Goal: Task Accomplishment & Management: Use online tool/utility

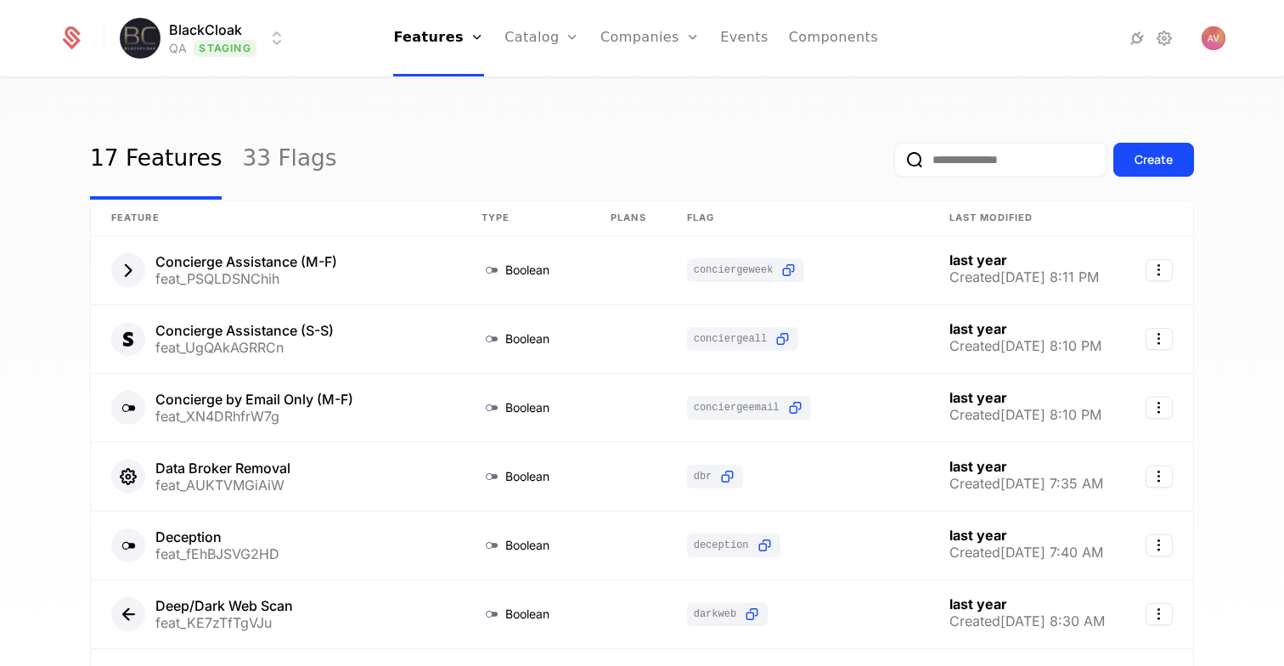
click at [235, 35] on html "BlackCloak QA Staging Features Features Flags Catalog Plans Add Ons Configurati…" at bounding box center [642, 333] width 1284 height 666
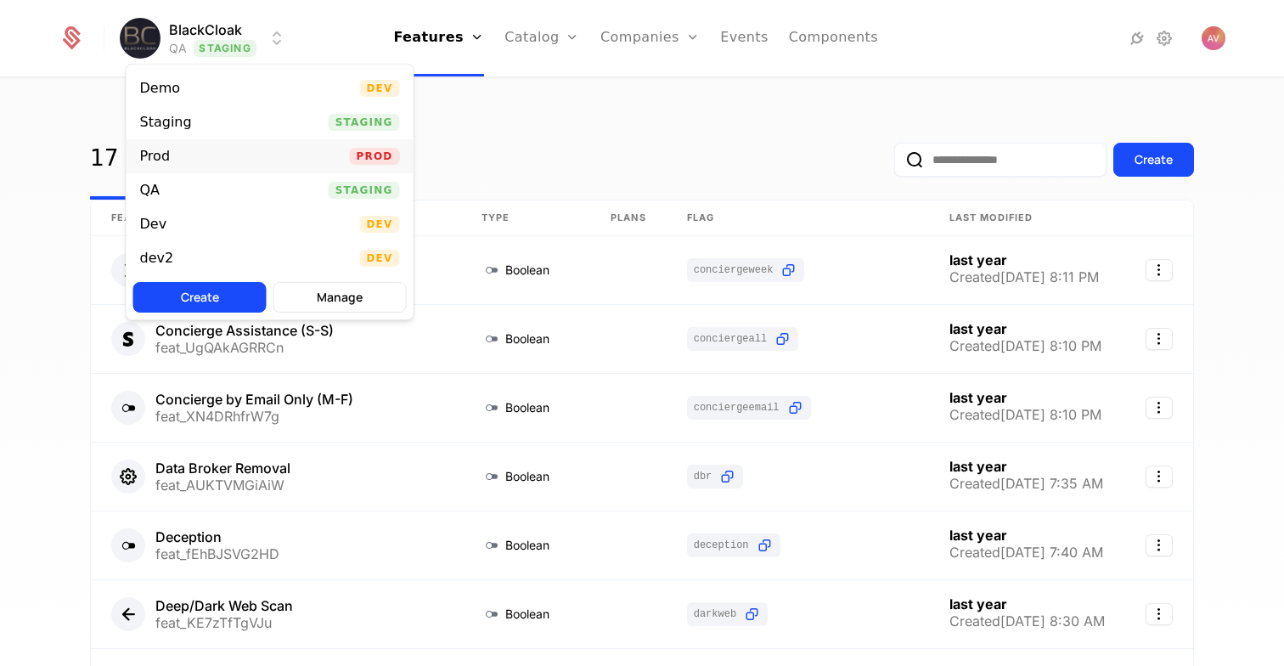
click at [190, 149] on div "Prod Prod" at bounding box center [270, 156] width 287 height 34
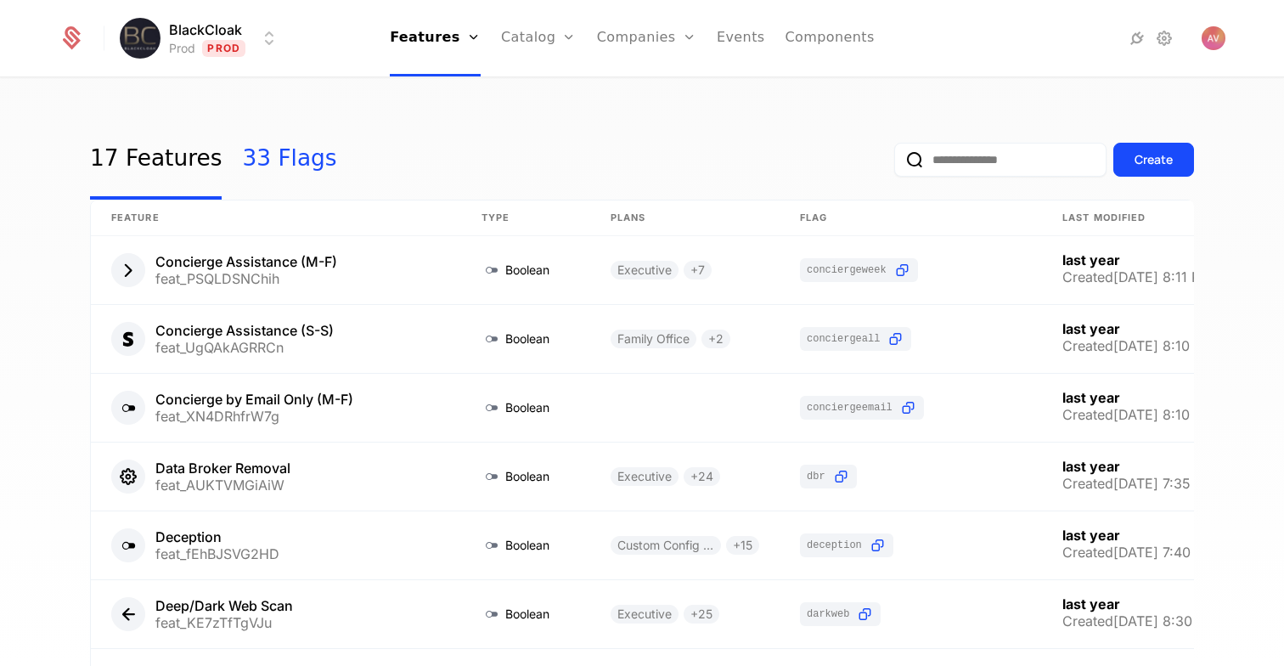
click at [258, 164] on link "33 Flags" at bounding box center [289, 160] width 94 height 80
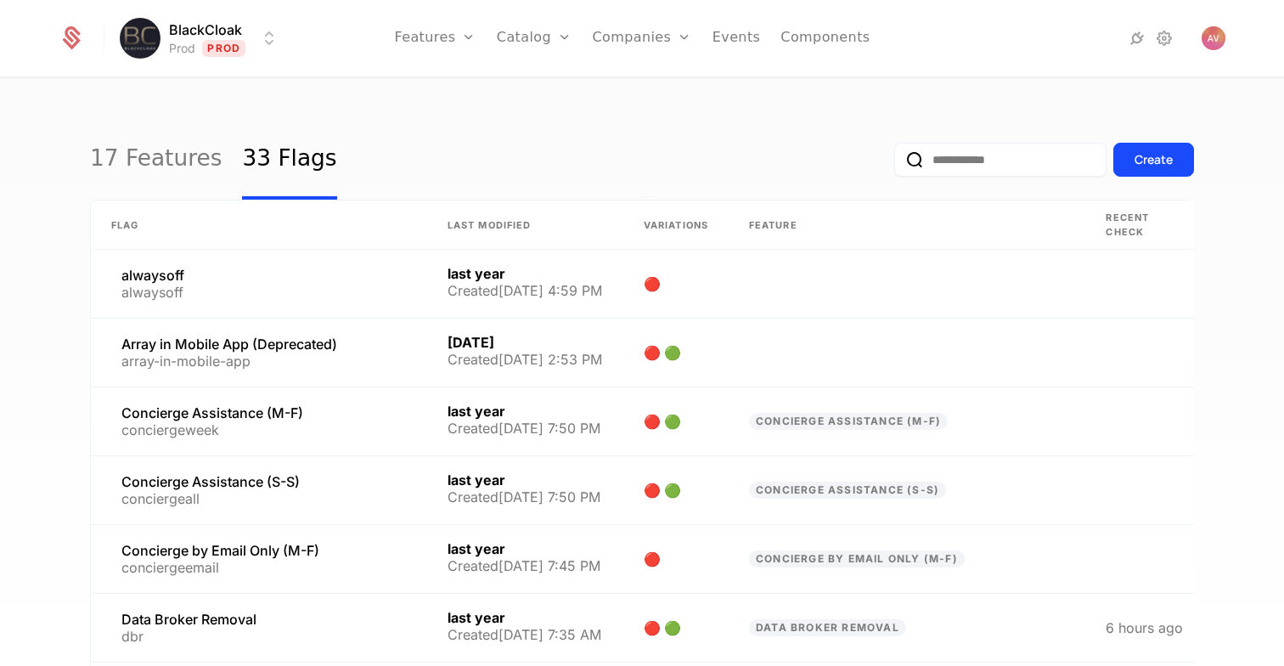
scroll to position [414, 0]
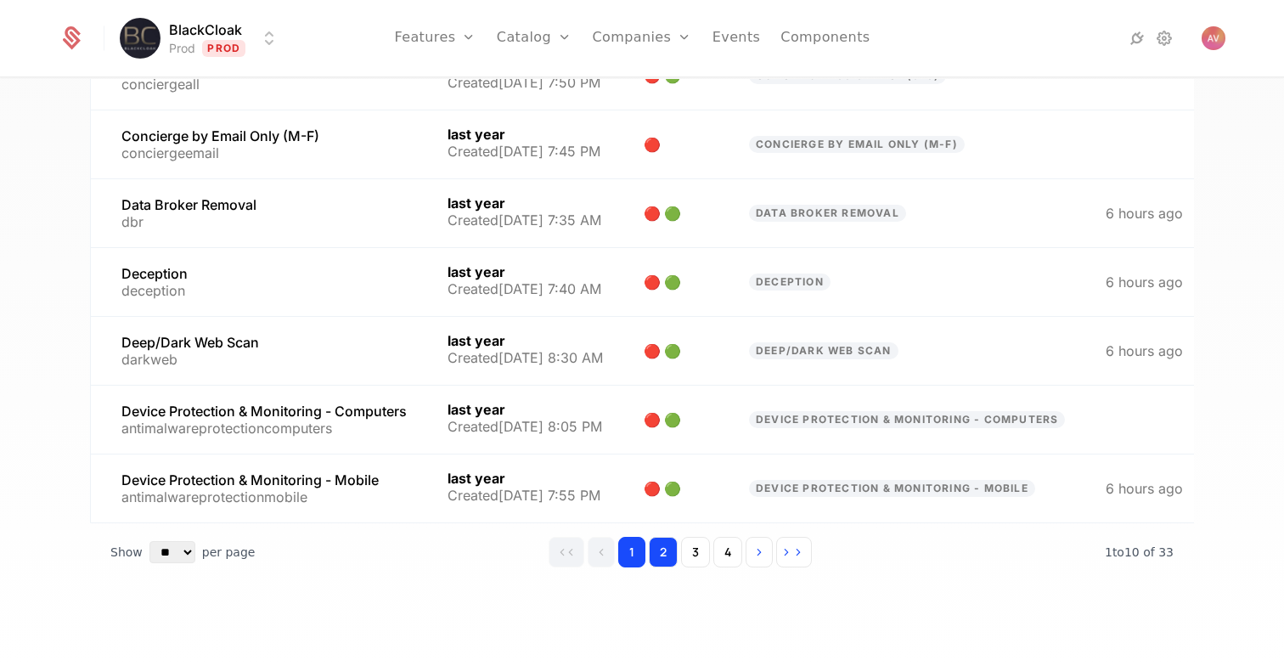
click at [661, 555] on button "2" at bounding box center [663, 552] width 29 height 31
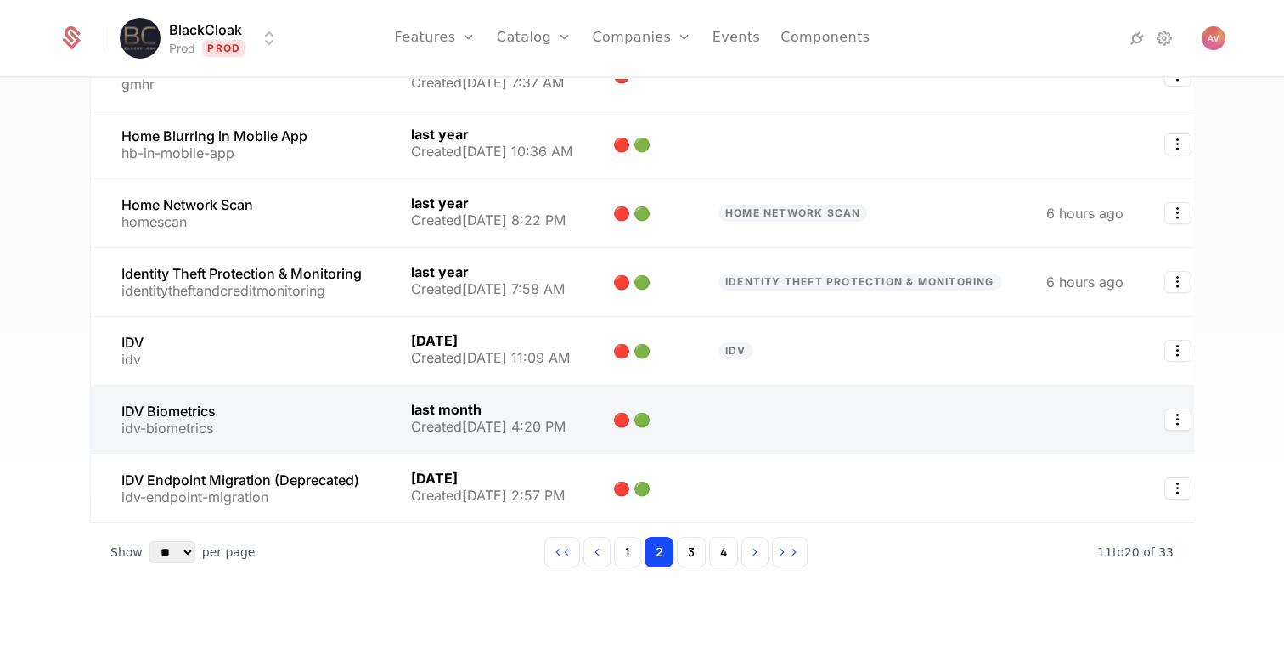
click at [753, 430] on link at bounding box center [862, 420] width 328 height 68
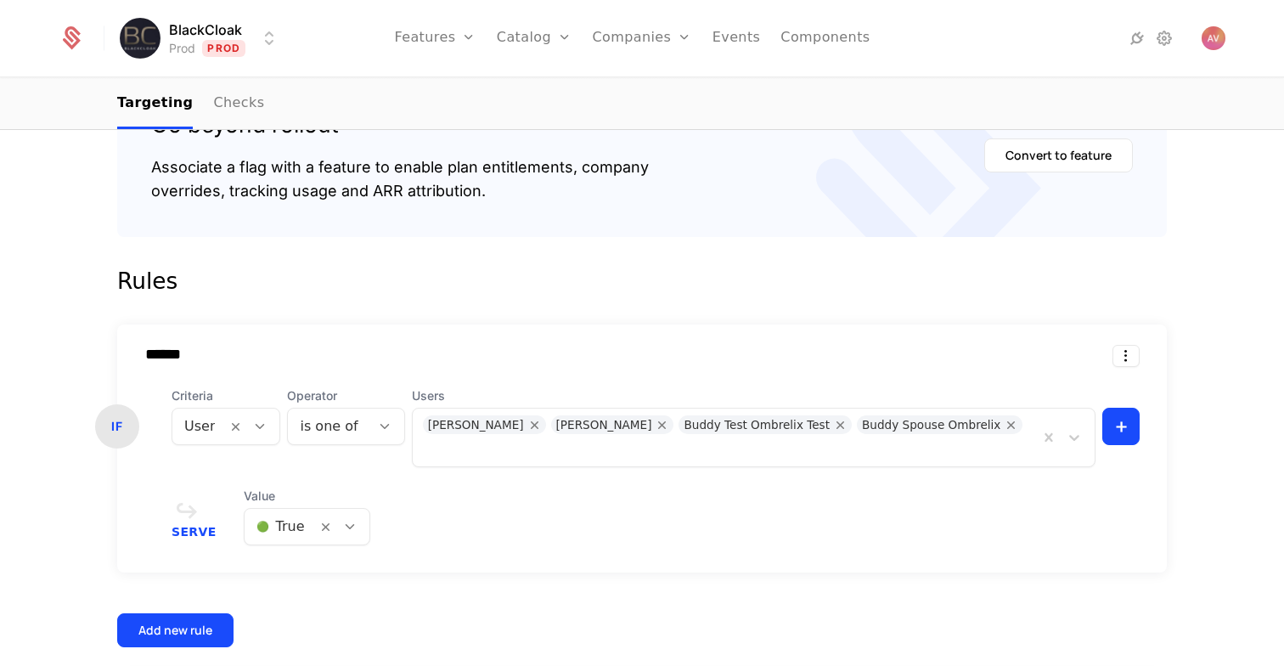
scroll to position [393, 0]
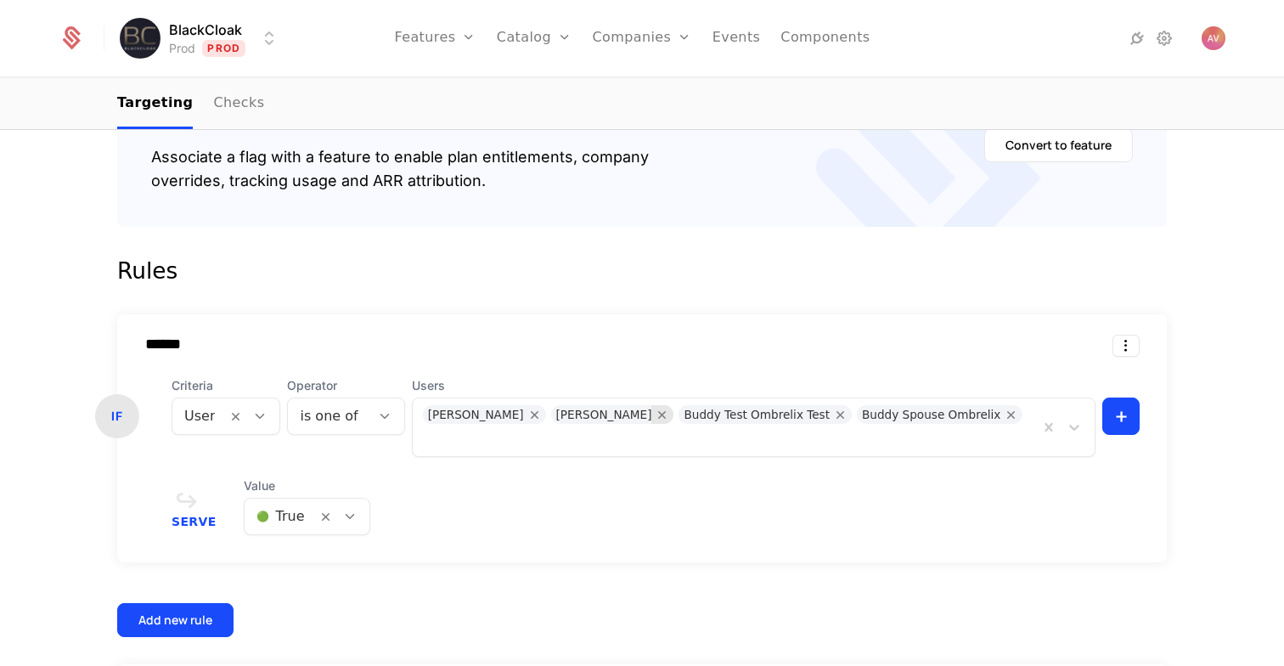
click at [655, 417] on icon "Remove Marcus Ombrelix" at bounding box center [662, 414] width 15 height 15
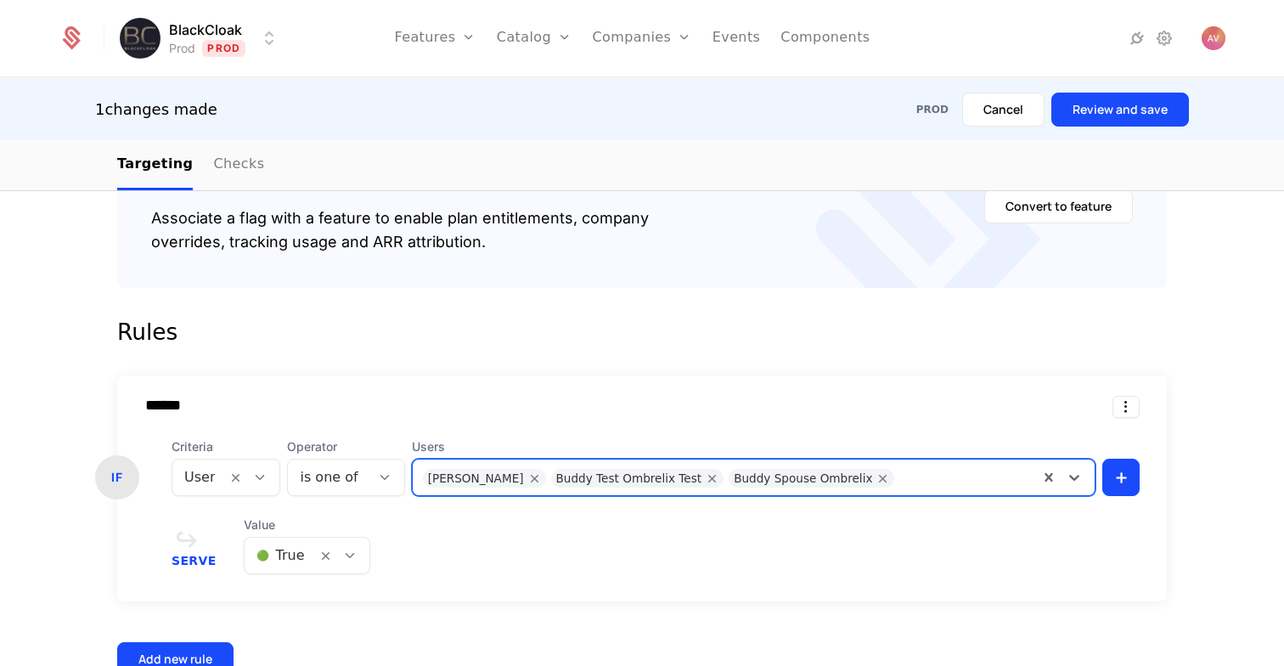
scroll to position [606, 0]
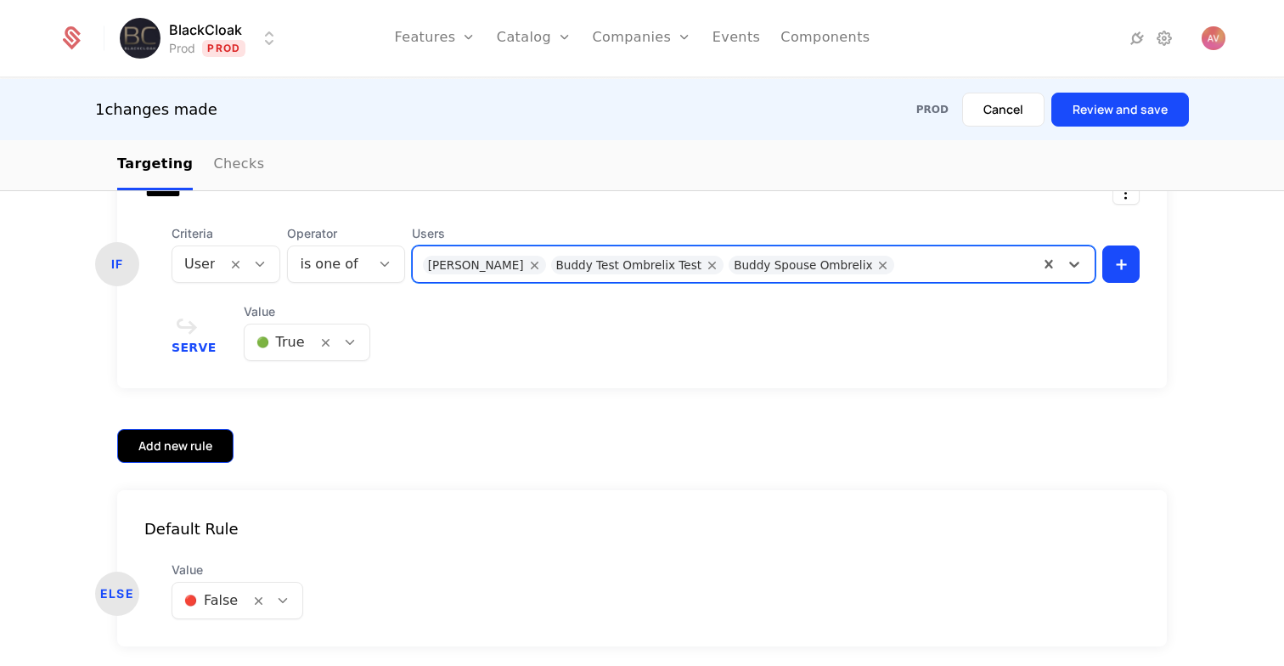
click at [183, 443] on div "Add new rule" at bounding box center [175, 445] width 74 height 17
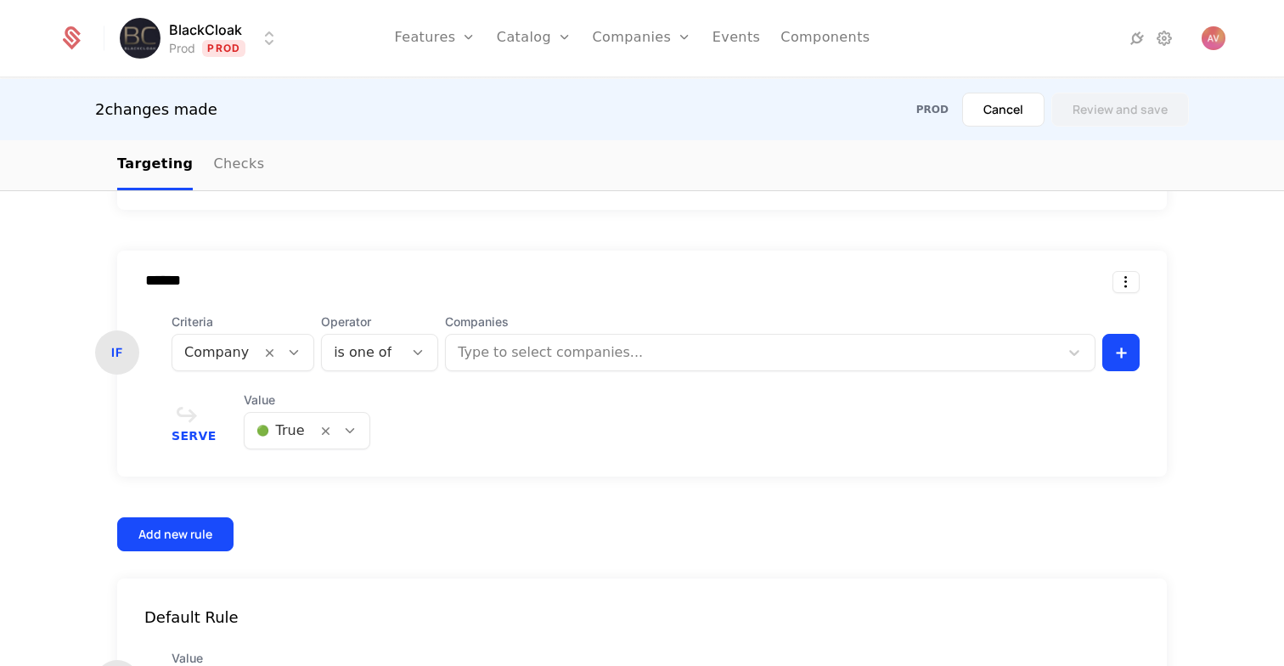
scroll to position [821, 0]
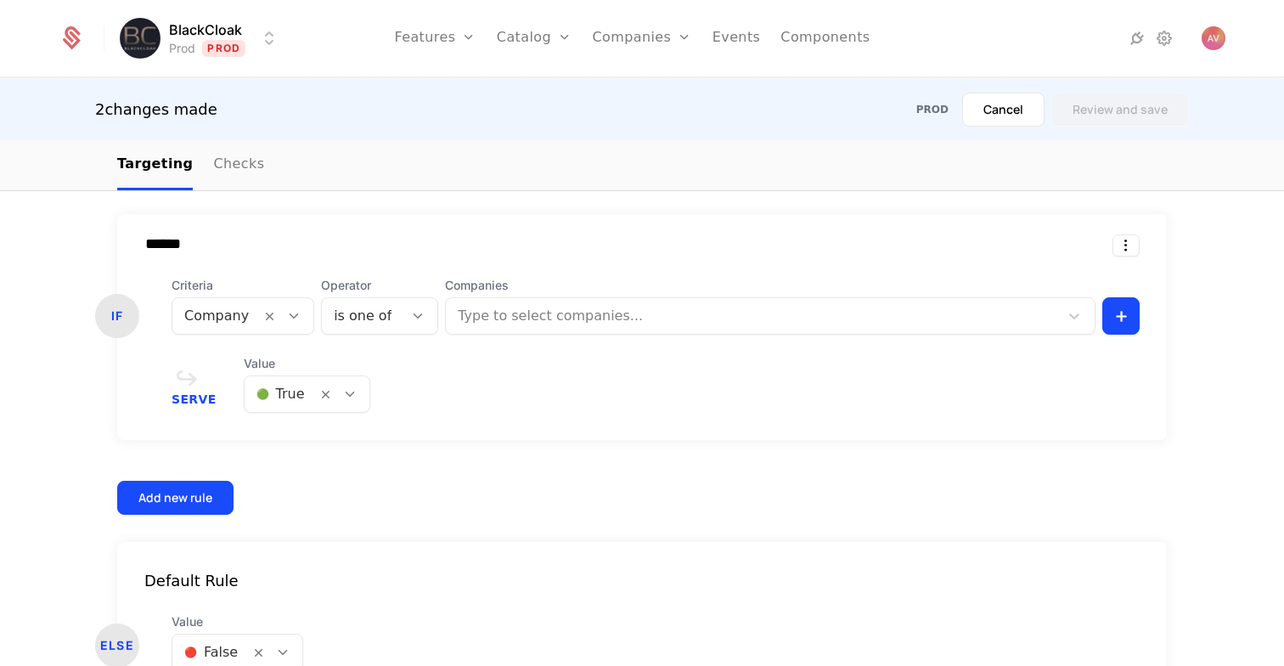
click at [214, 315] on div at bounding box center [216, 316] width 65 height 24
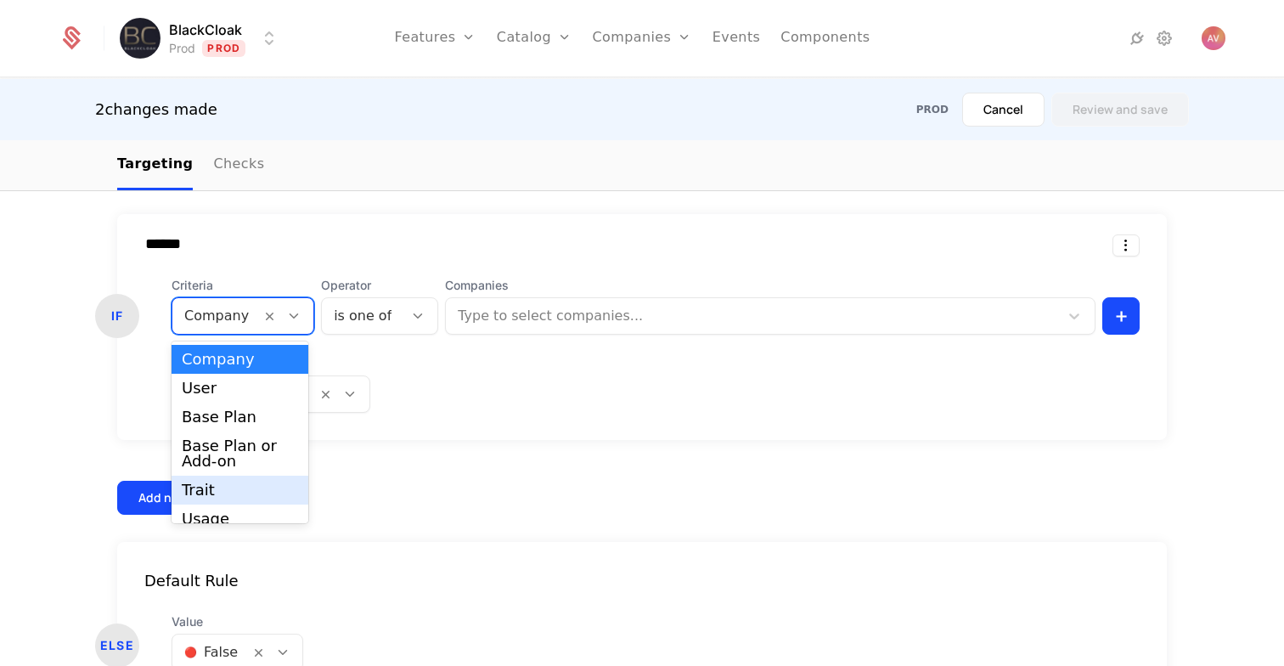
click at [211, 486] on div "Trait" at bounding box center [240, 489] width 116 height 15
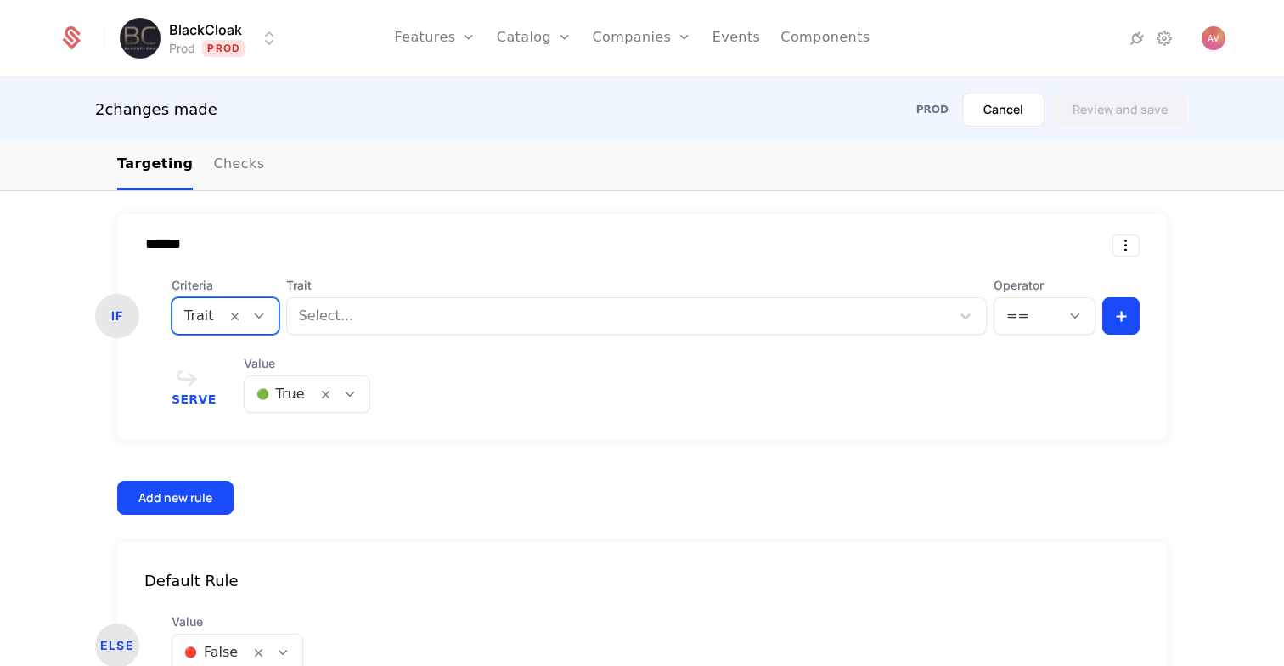
click at [340, 320] on div at bounding box center [619, 316] width 640 height 24
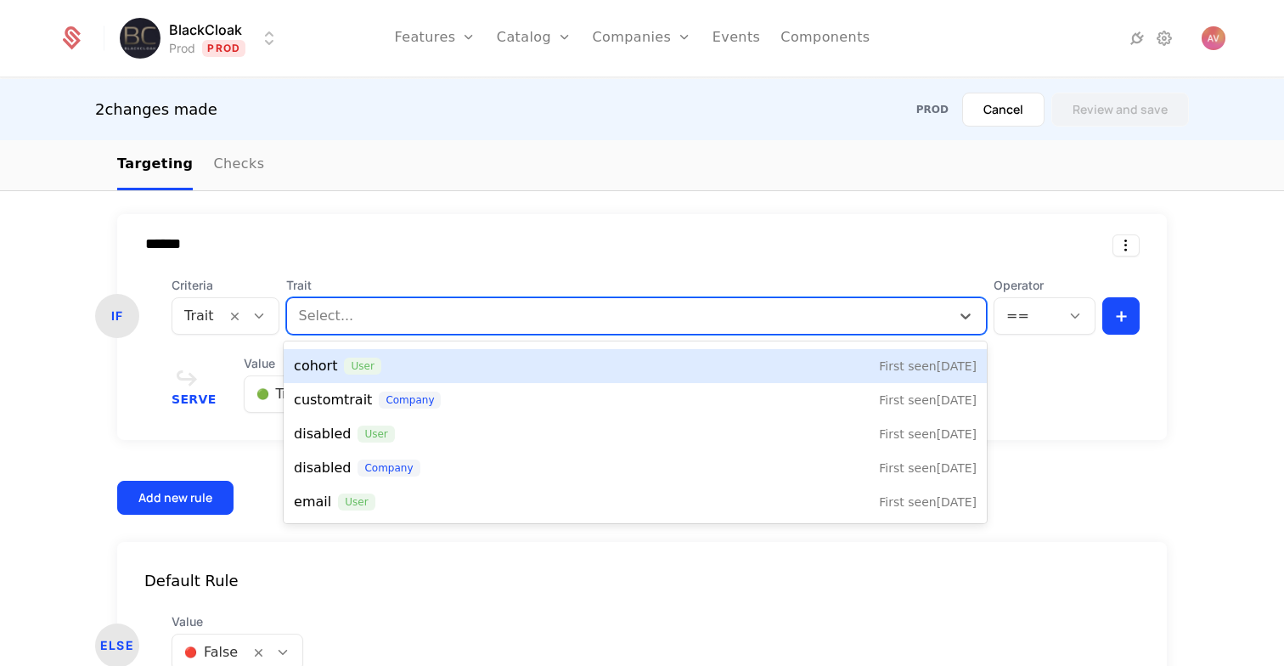
scroll to position [0, 0]
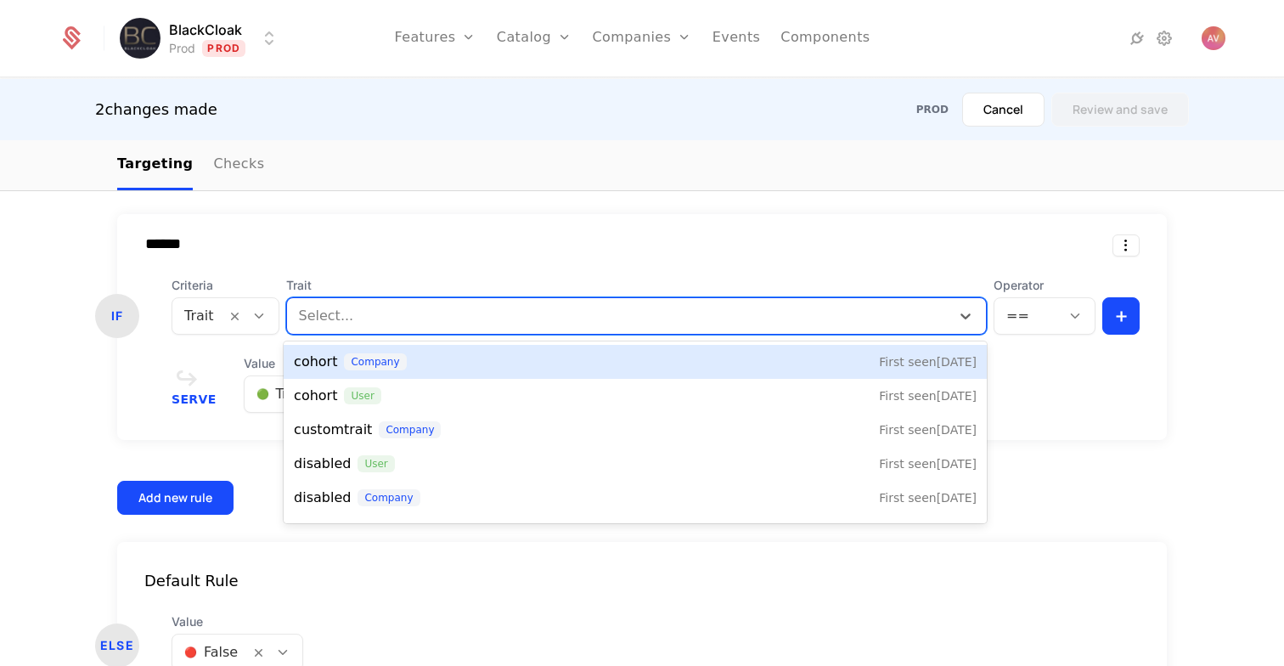
click at [407, 221] on div "****** IF Criteria Trait Trait [object Object], 1 of 45. 45 results available. …" at bounding box center [642, 327] width 1050 height 226
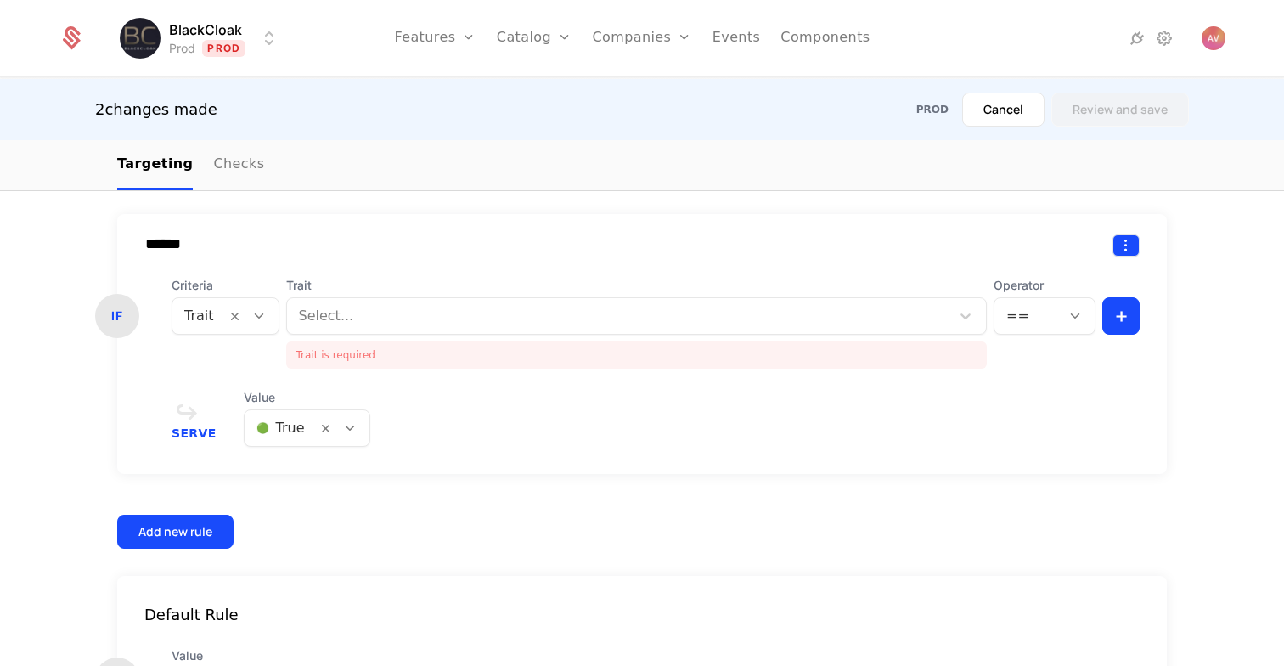
click at [1120, 252] on html "BlackCloak Prod Prod Features Features Flags Catalog Plans Add Ons Configuratio…" at bounding box center [642, 333] width 1284 height 666
click at [1033, 291] on div "Delete" at bounding box center [1015, 289] width 50 height 24
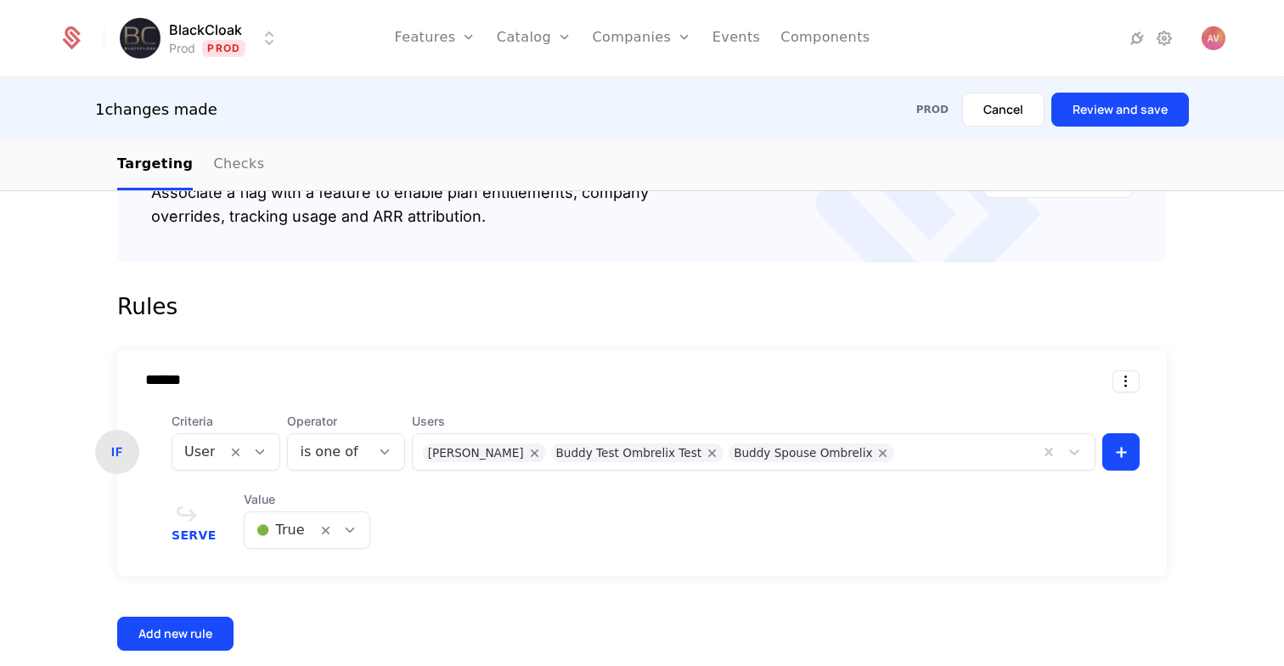
scroll to position [420, 0]
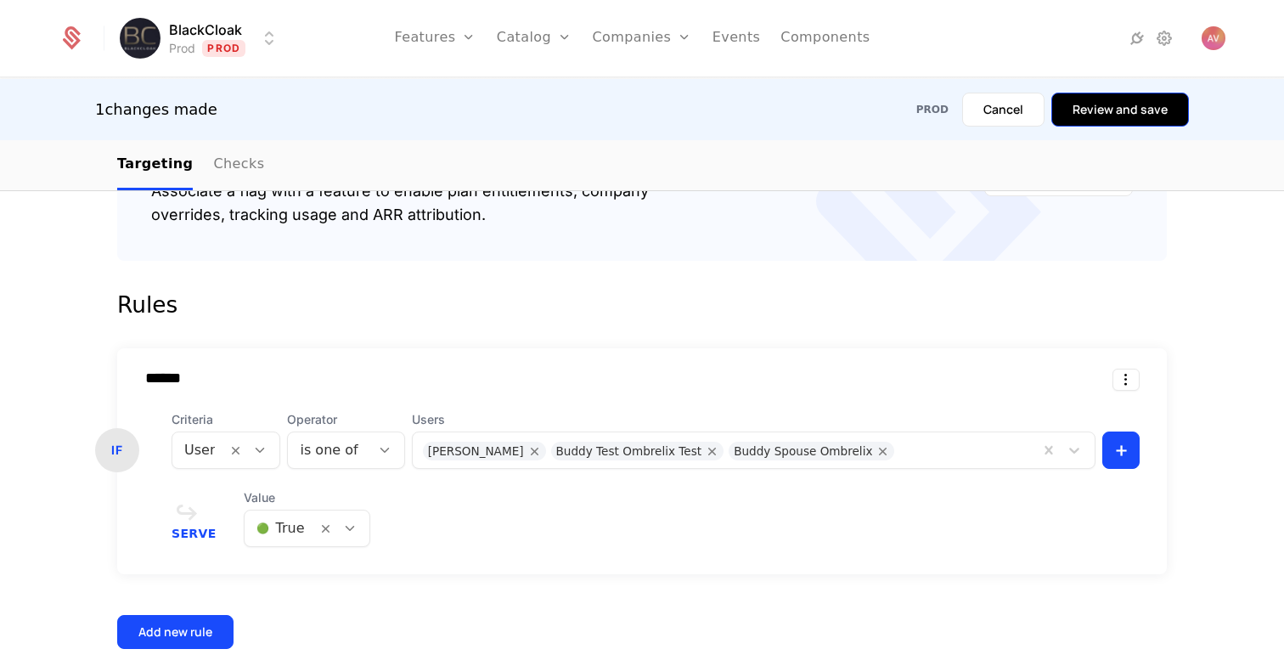
click at [1161, 118] on button "Review and save" at bounding box center [1121, 110] width 138 height 34
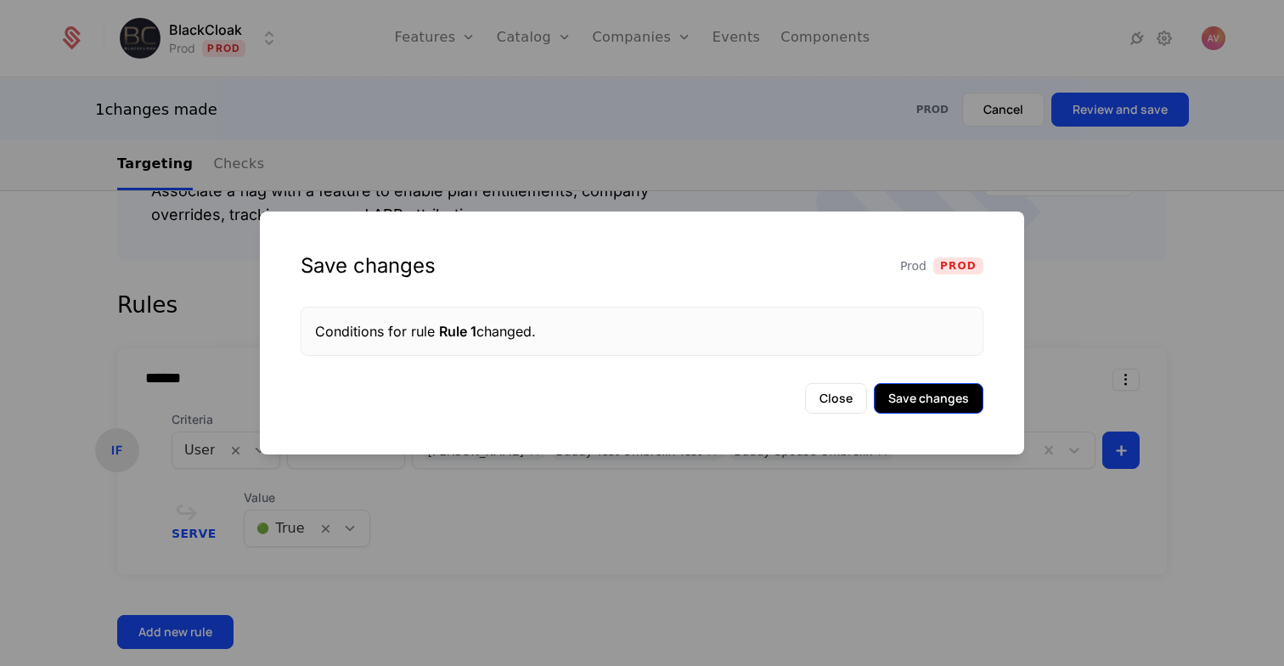
click at [934, 389] on button "Save changes" at bounding box center [929, 398] width 110 height 31
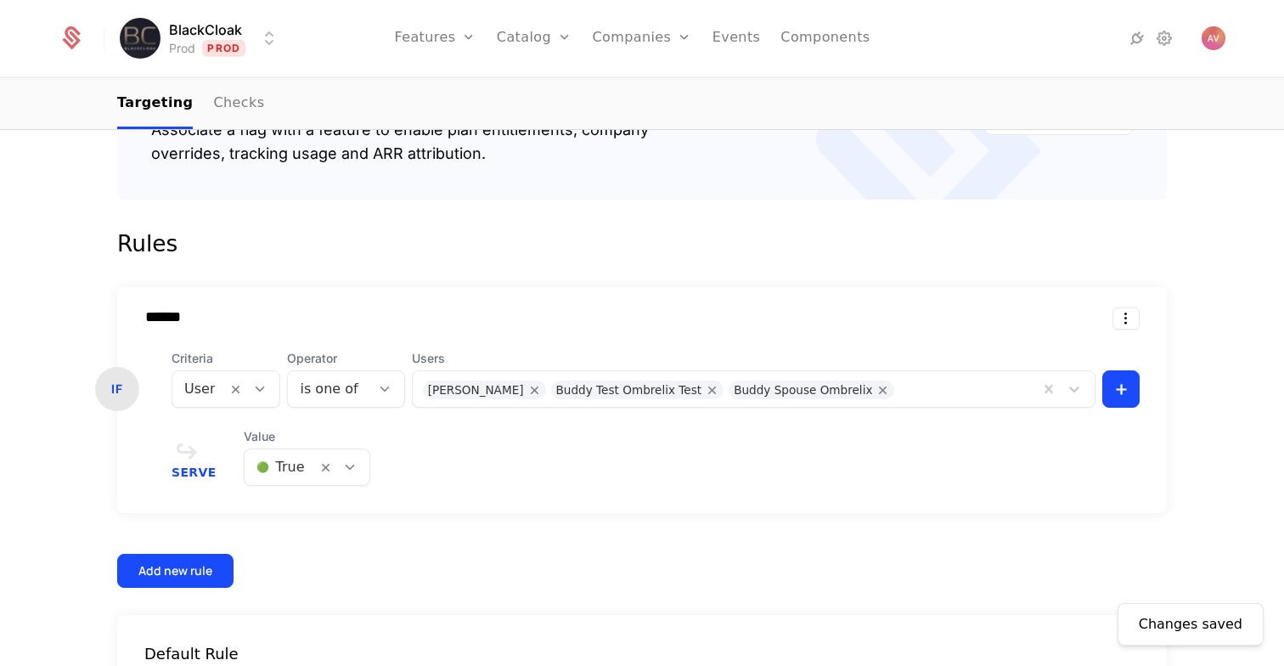
click at [238, 40] on html "BlackCloak Prod Prod Features Features Flags Catalog Plans Add Ons Configuratio…" at bounding box center [642, 333] width 1284 height 666
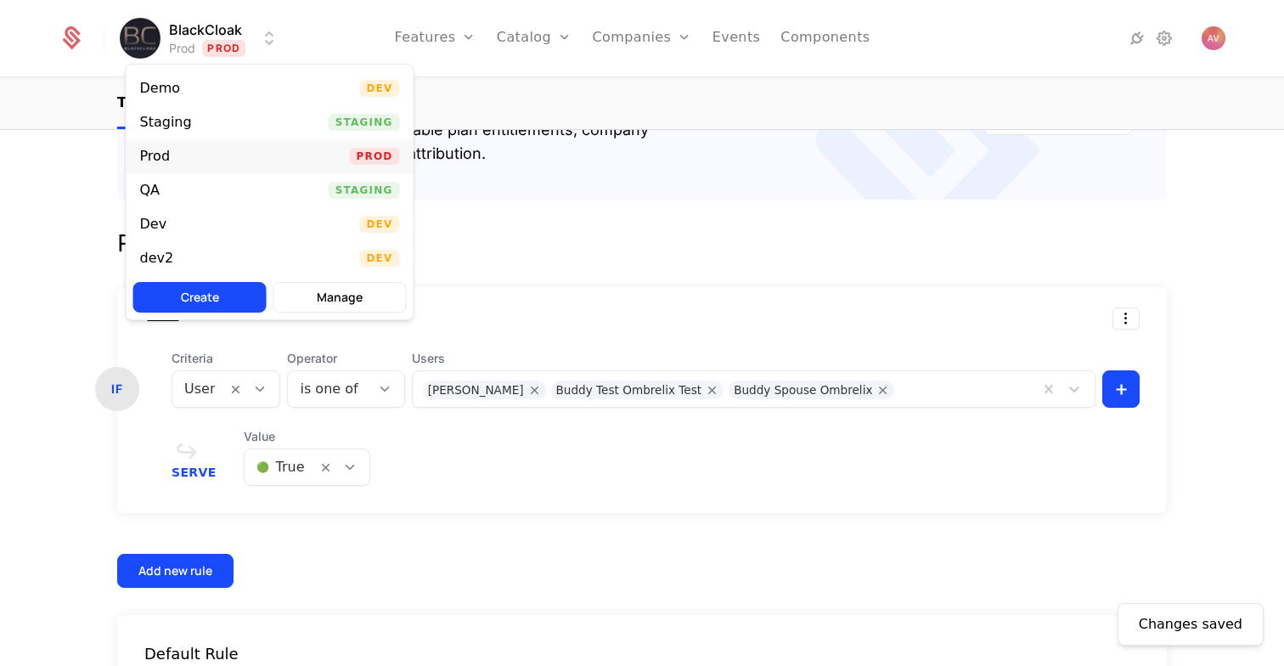
click at [177, 151] on div "Prod" at bounding box center [162, 156] width 44 height 17
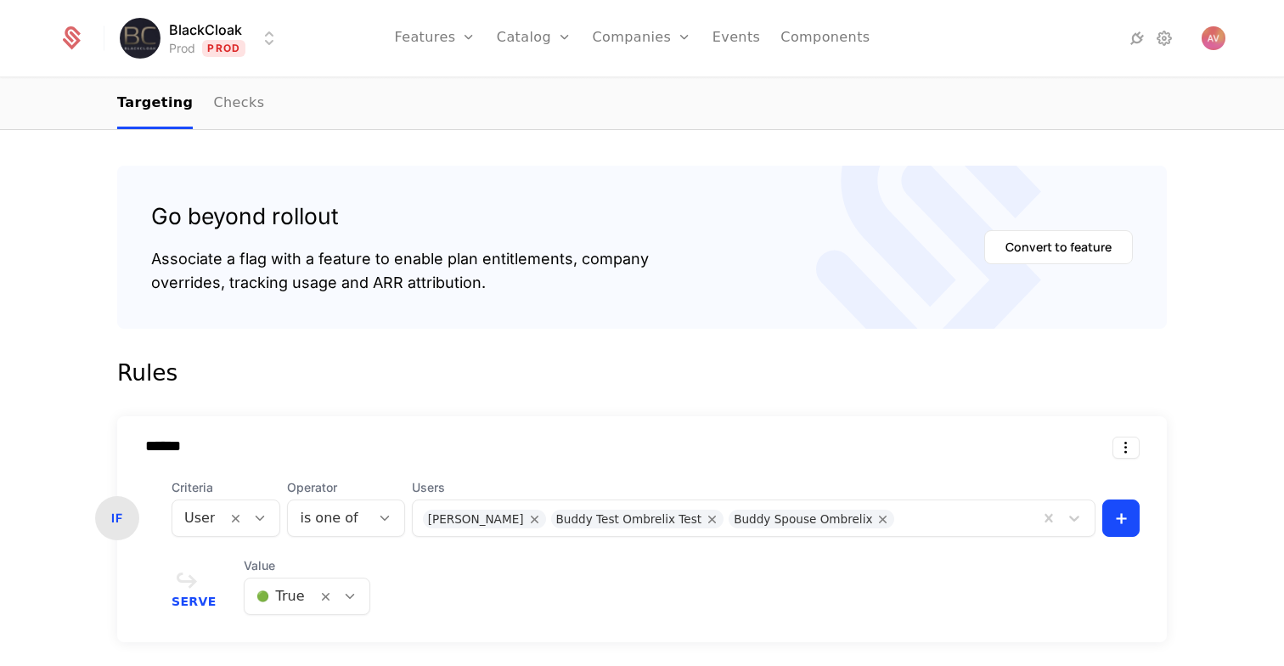
scroll to position [201, 0]
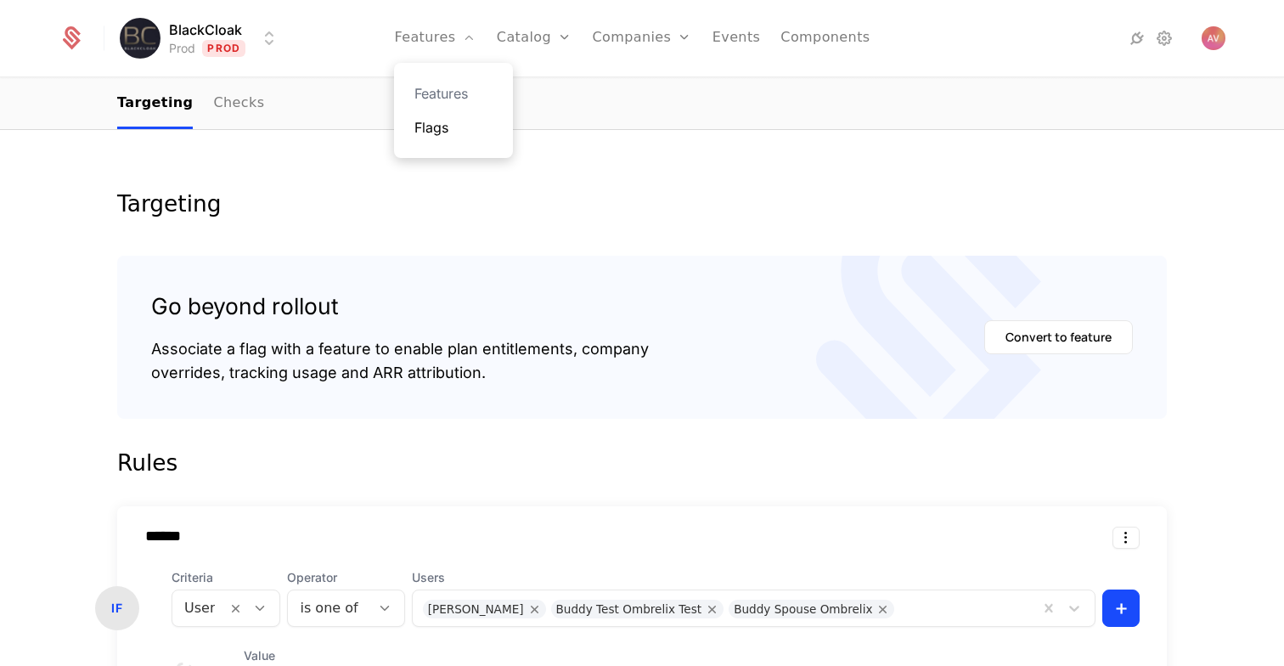
click at [431, 133] on link "Flags" at bounding box center [453, 127] width 78 height 20
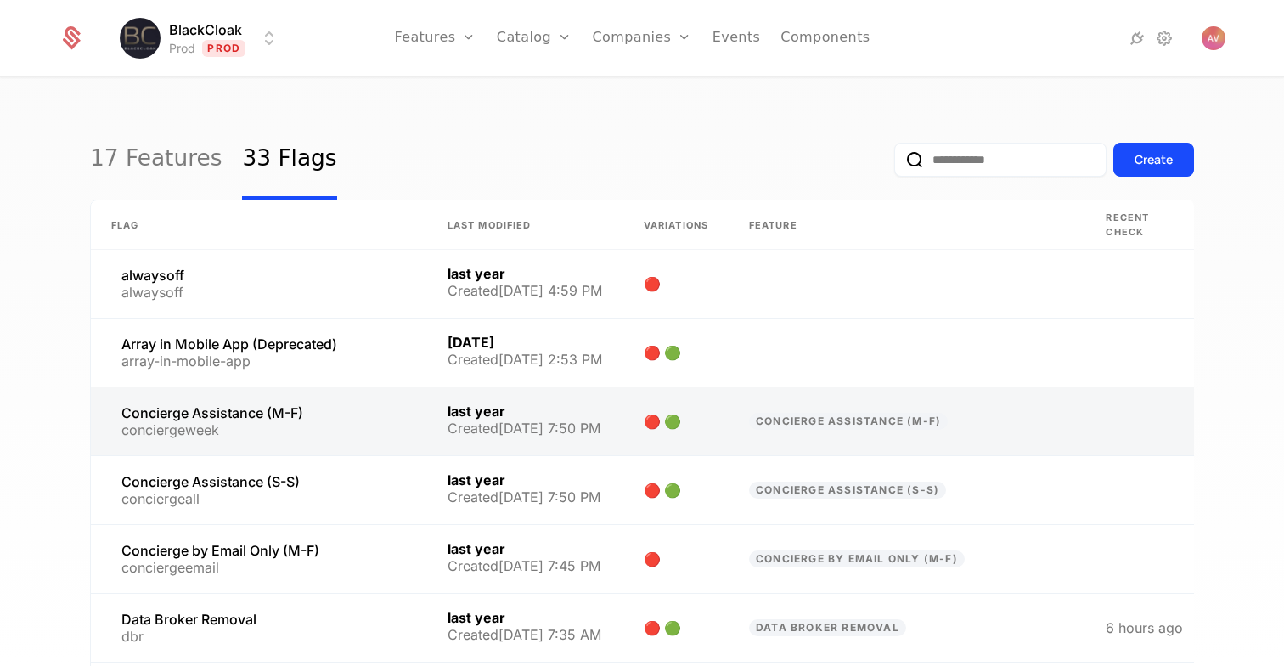
scroll to position [414, 0]
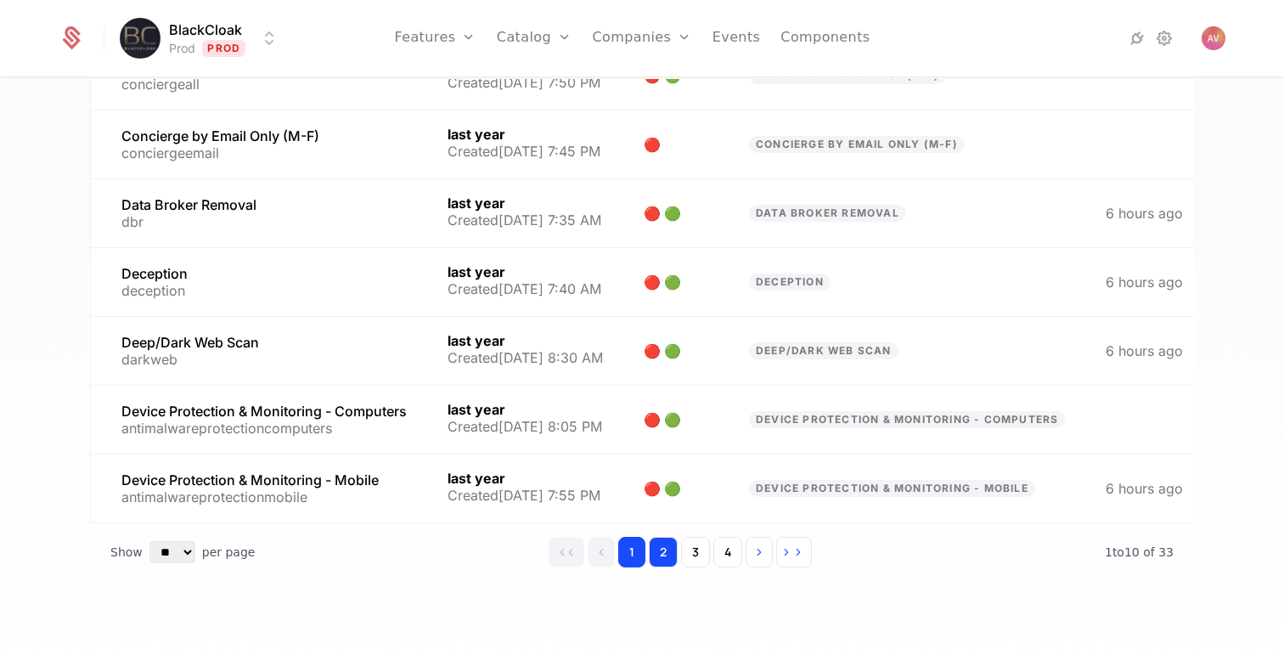
click at [658, 559] on button "2" at bounding box center [663, 552] width 29 height 31
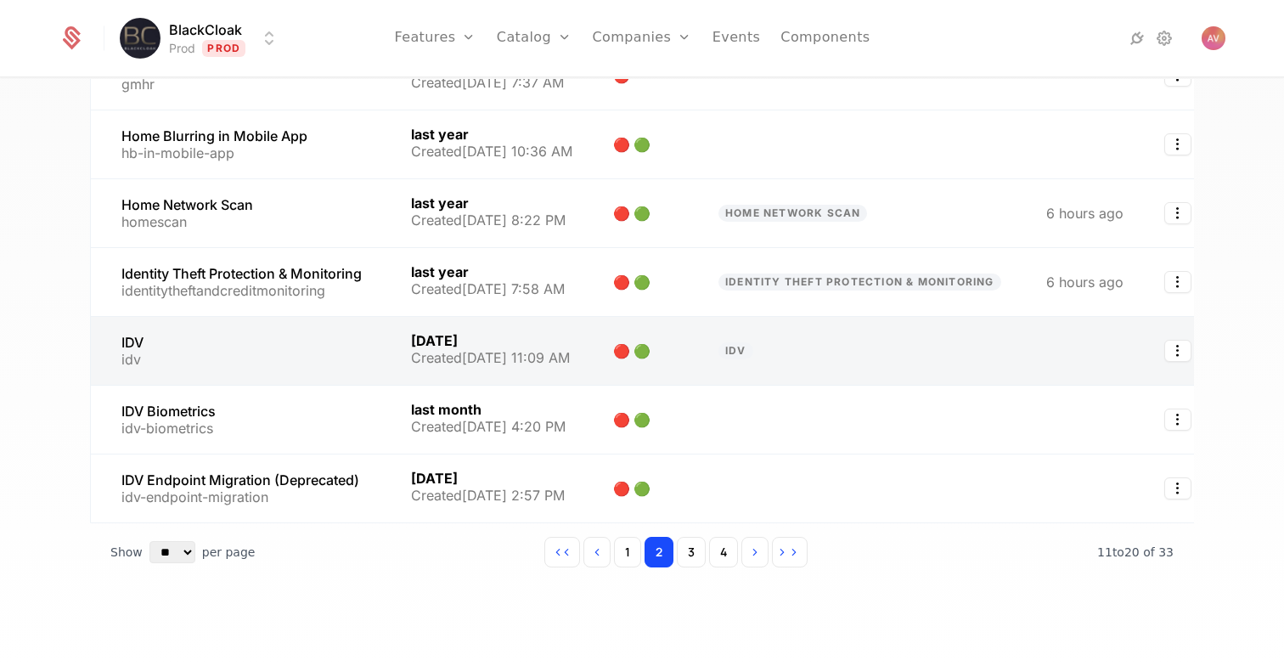
click at [183, 339] on link at bounding box center [241, 351] width 300 height 68
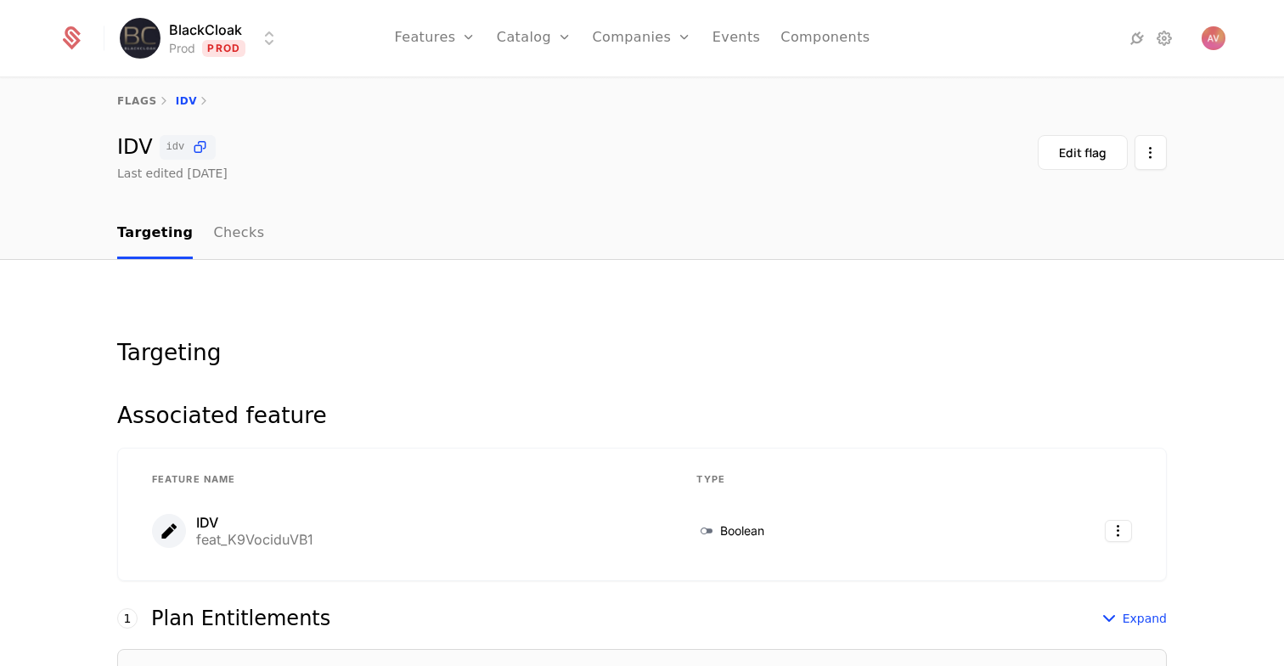
scroll to position [7, 0]
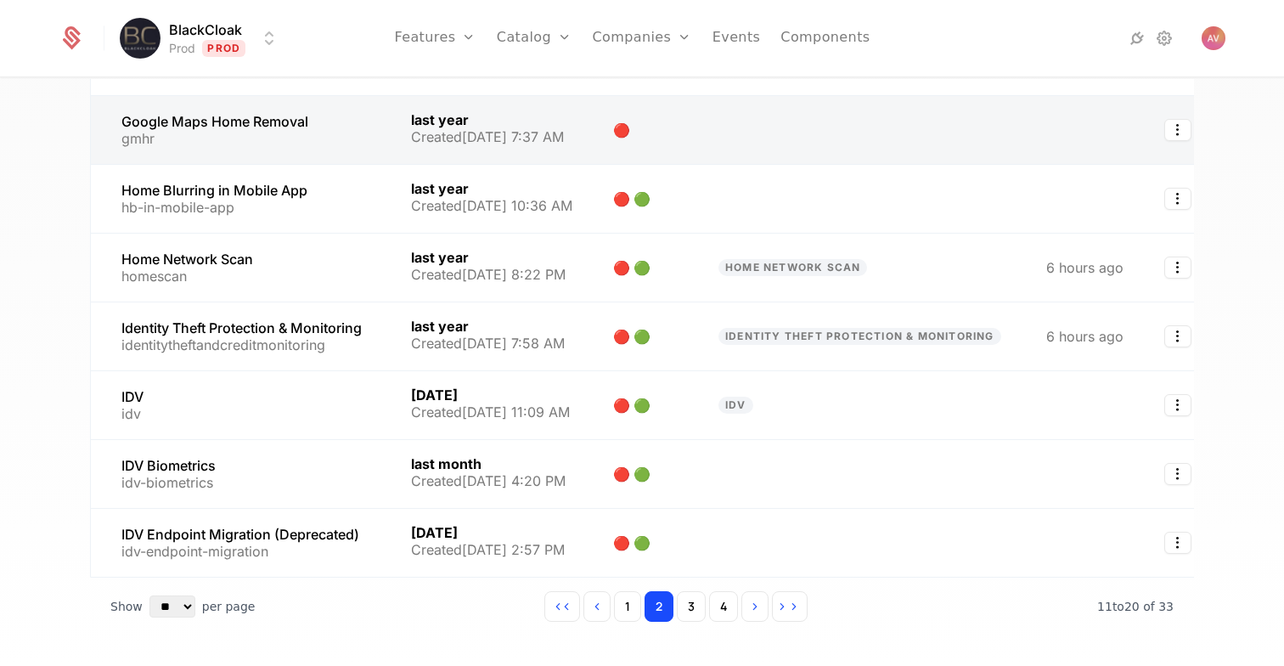
scroll to position [414, 0]
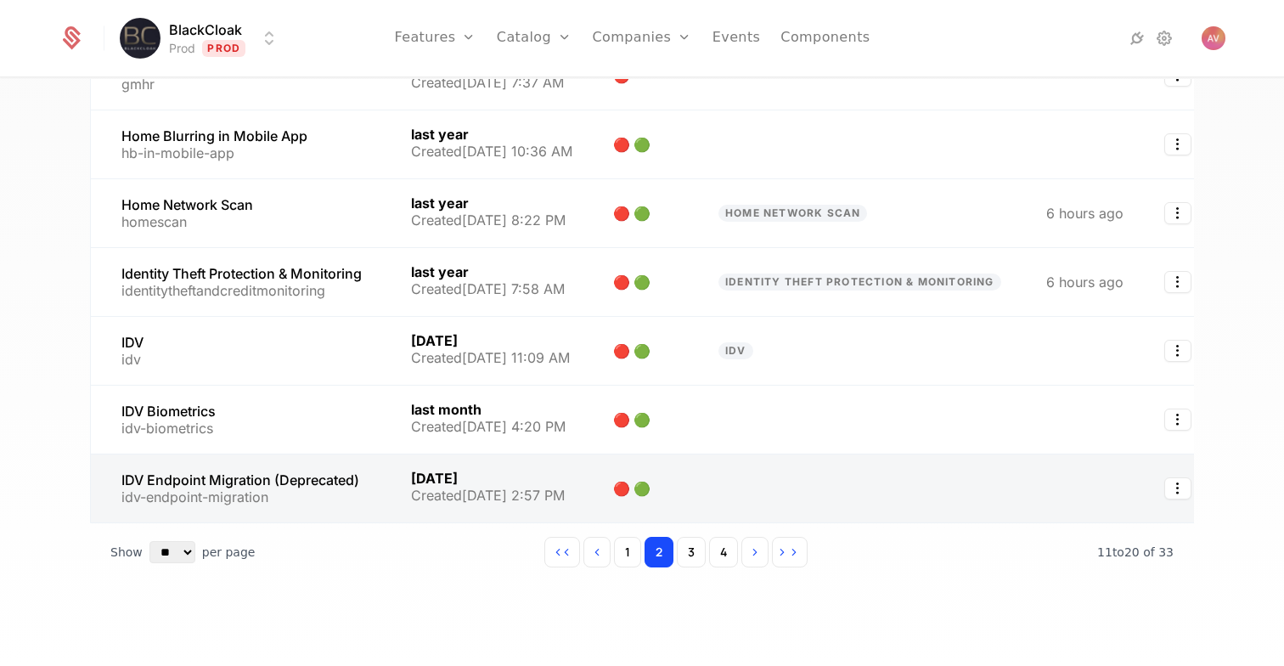
click at [800, 476] on link at bounding box center [862, 488] width 328 height 68
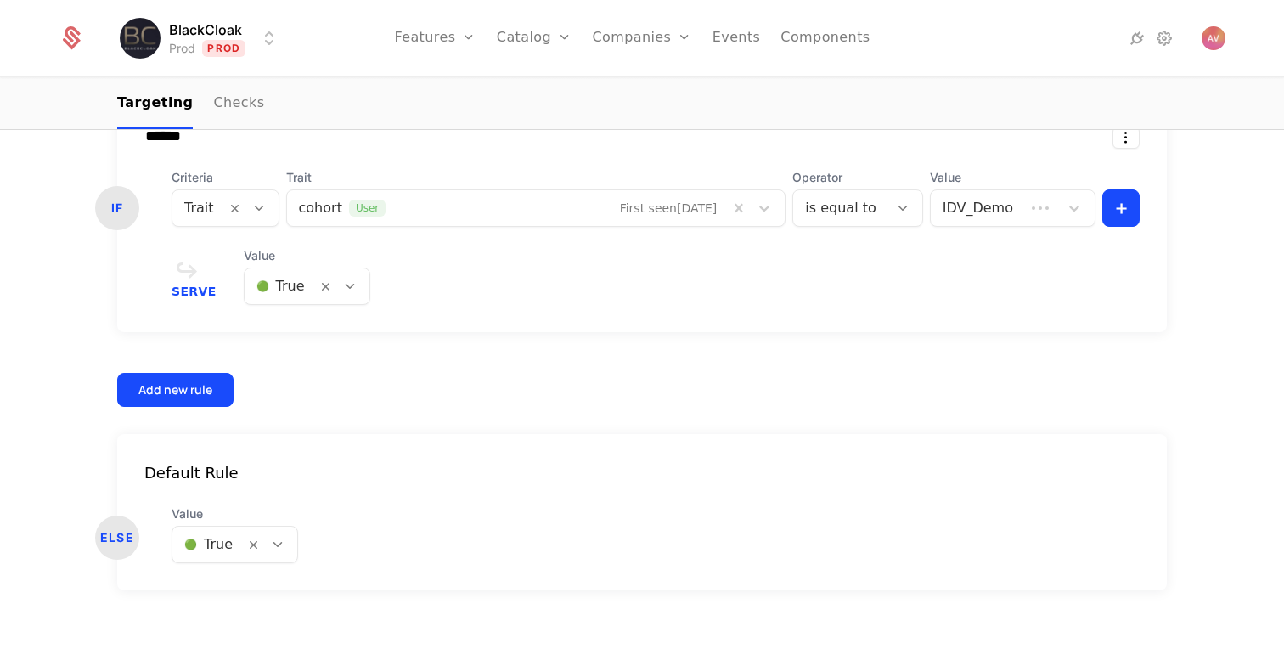
scroll to position [606, 0]
